Goal: Download file/media

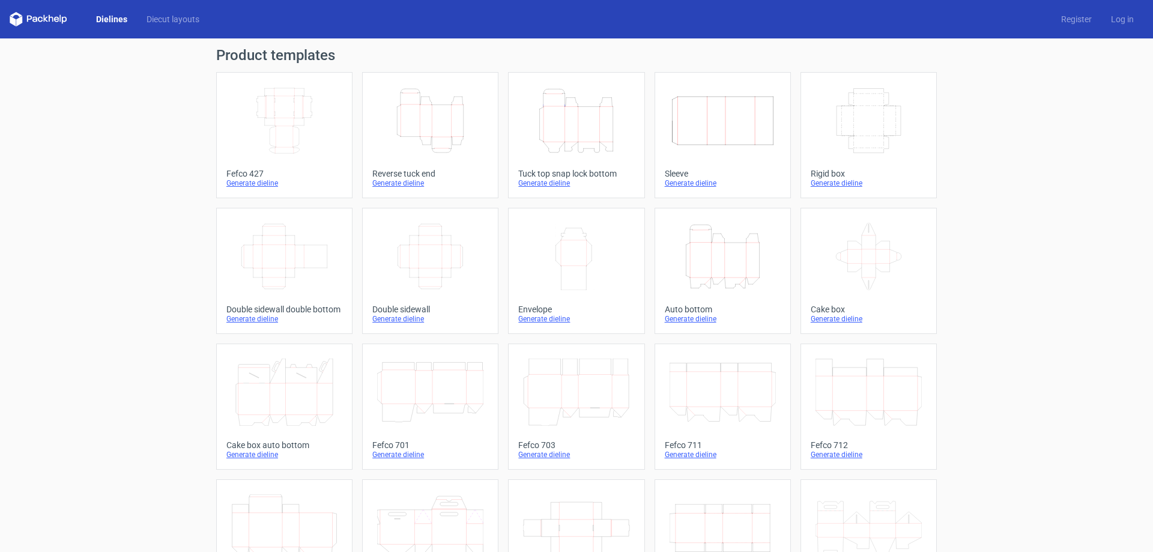
click at [523, 113] on icon "Height Depth Width" at bounding box center [576, 120] width 106 height 67
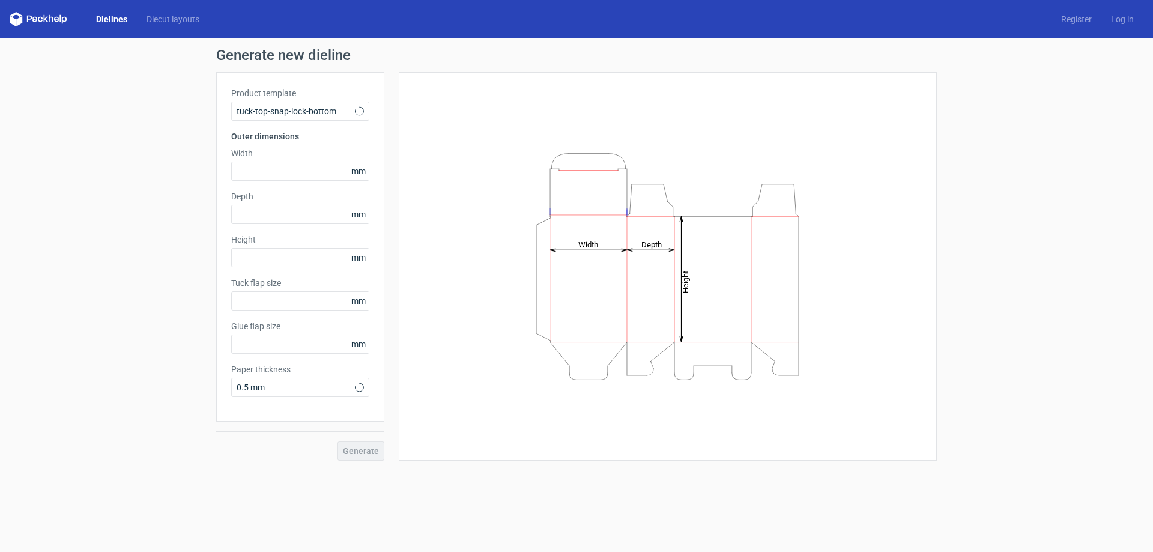
type input "15"
type input "10"
click at [286, 166] on input "text" at bounding box center [300, 171] width 138 height 19
type input "180"
click at [263, 205] on input "text" at bounding box center [300, 214] width 138 height 19
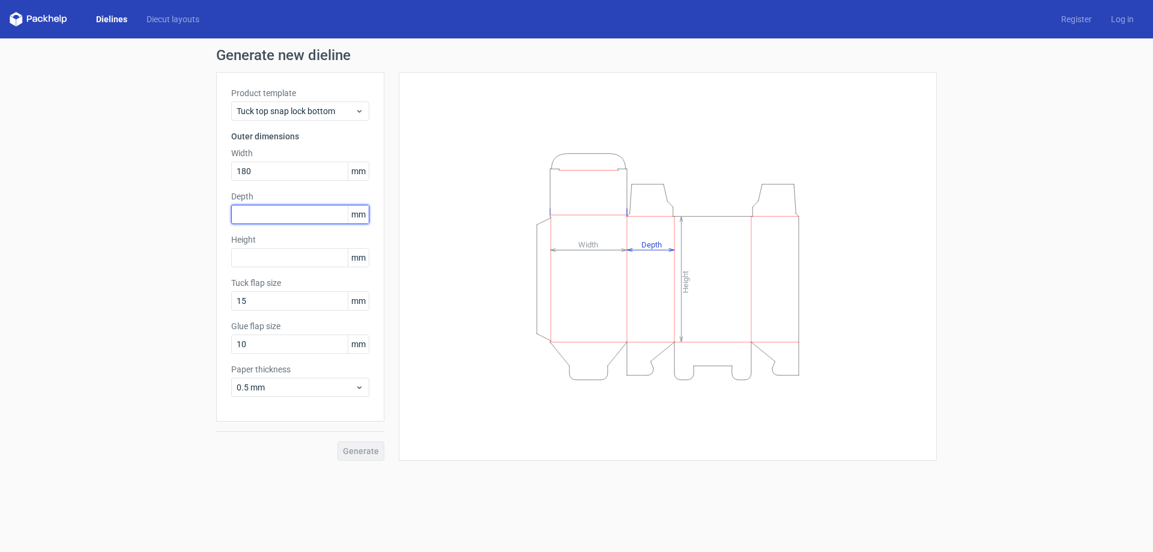
click at [284, 214] on input "text" at bounding box center [300, 214] width 138 height 19
type input "100"
click at [275, 266] on input "text" at bounding box center [300, 257] width 138 height 19
click at [359, 444] on button "Generate" at bounding box center [361, 451] width 47 height 19
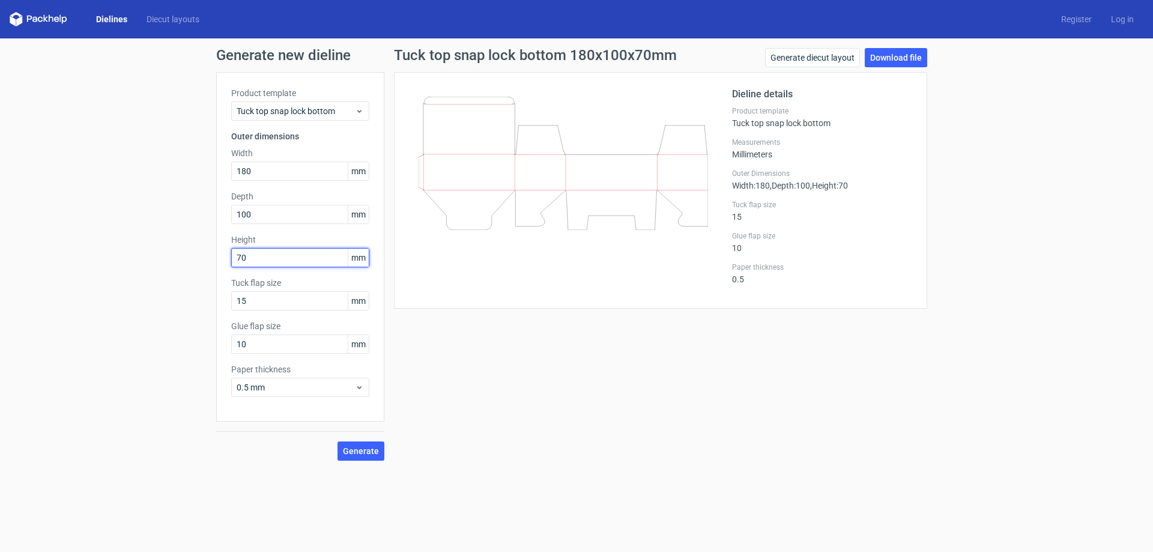
drag, startPoint x: 266, startPoint y: 259, endPoint x: 189, endPoint y: 261, distance: 76.3
click at [189, 261] on div "Generate new dieline Product template Tuck top snap lock bottom Outer dimension…" at bounding box center [576, 254] width 1153 height 432
type input "100"
drag, startPoint x: 250, startPoint y: 210, endPoint x: 178, endPoint y: 198, distance: 73.0
click at [181, 202] on div "Generate new dieline Product template Tuck top snap lock bottom Outer dimension…" at bounding box center [576, 254] width 1153 height 432
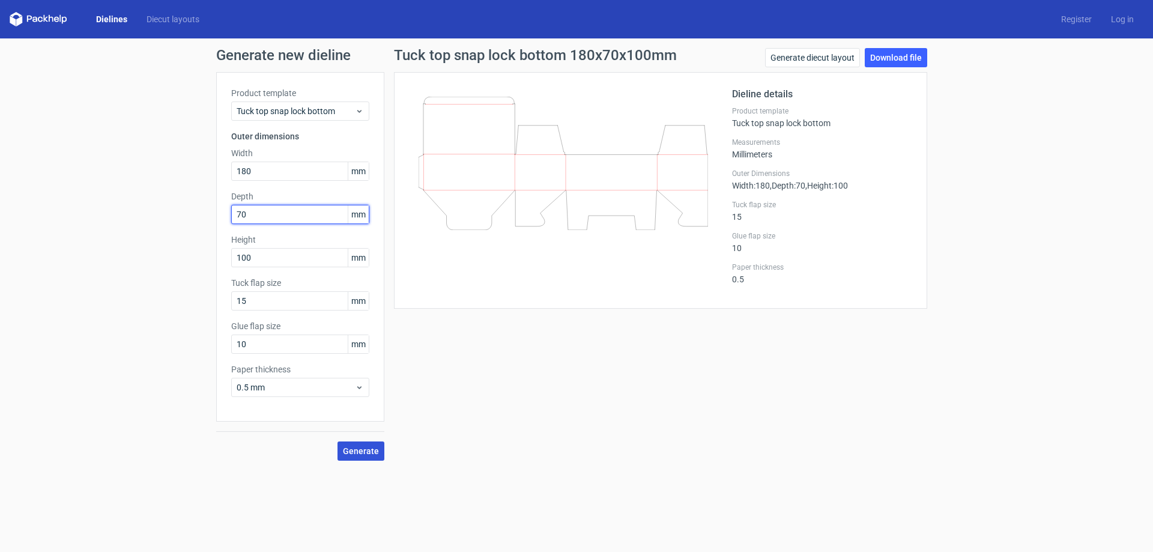
type input "70"
click at [374, 451] on span "Generate" at bounding box center [361, 451] width 36 height 8
click at [906, 65] on link "Download file" at bounding box center [896, 57] width 62 height 19
